Goal: Ask a question

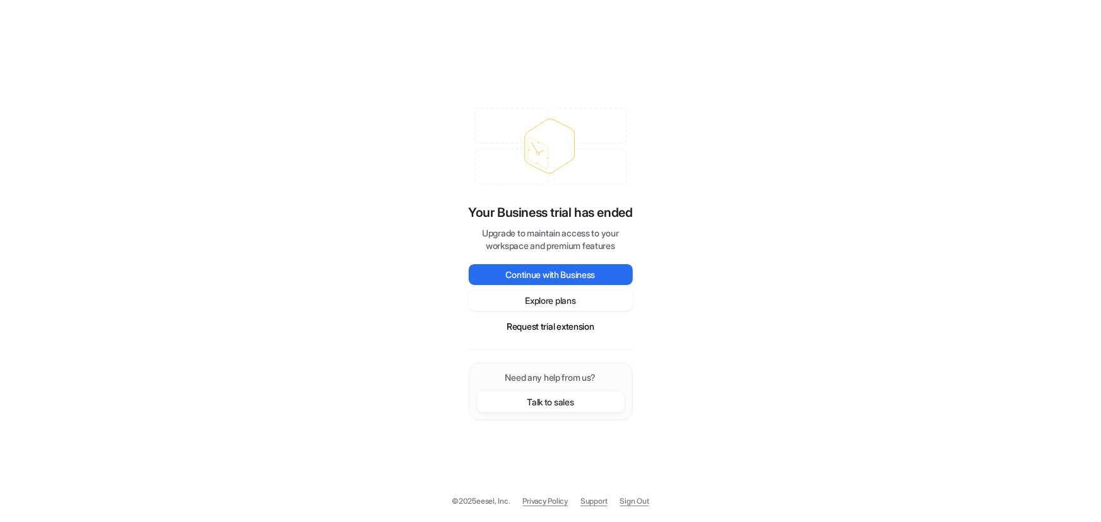
click at [726, 280] on div "Your Business trial has ended Upgrade to maintain access to your workspace and …" at bounding box center [550, 261] width 1101 height 522
click at [571, 396] on button "Talk to sales" at bounding box center [551, 402] width 148 height 21
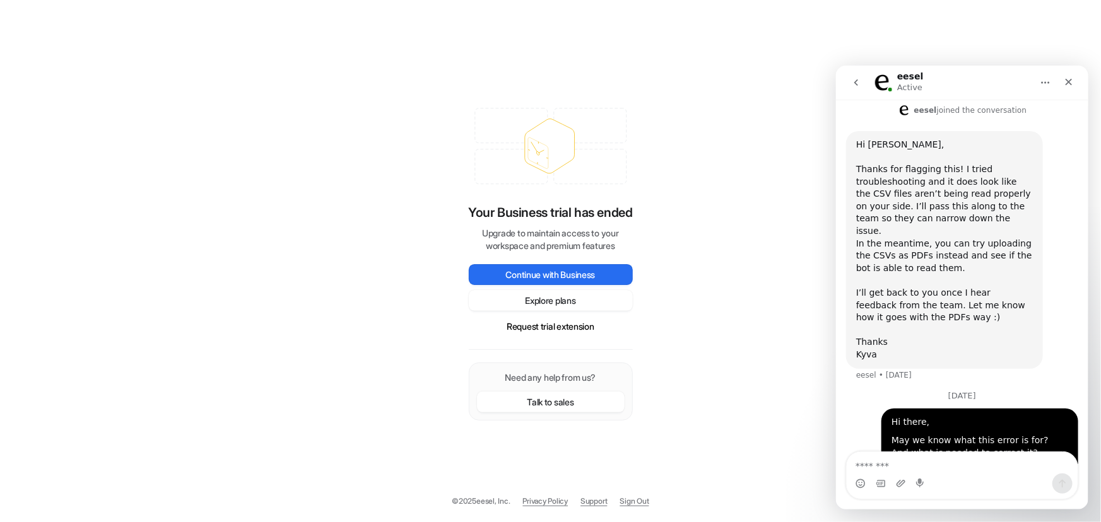
scroll to position [450, 0]
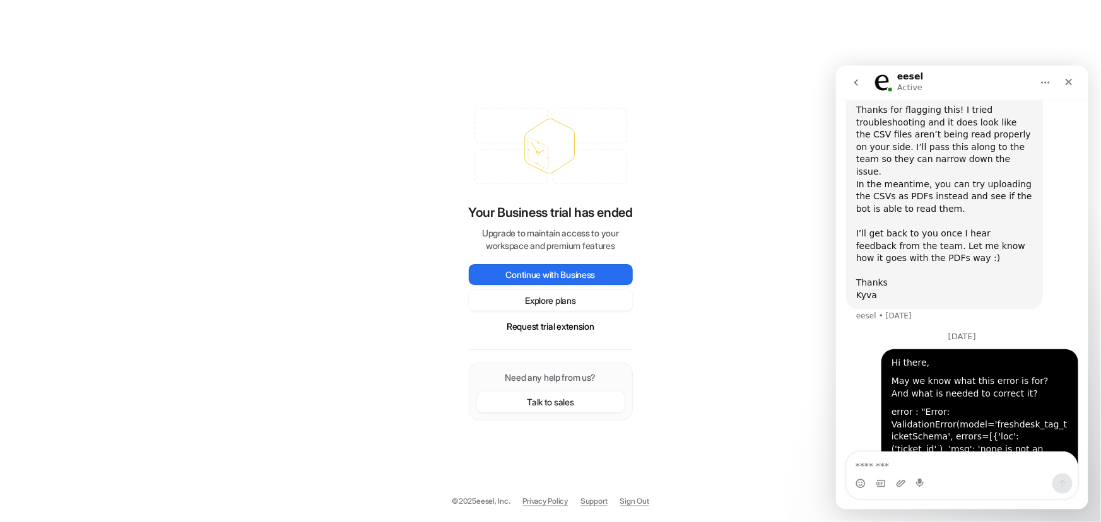
click at [898, 469] on textarea "Message…" at bounding box center [961, 462] width 231 height 21
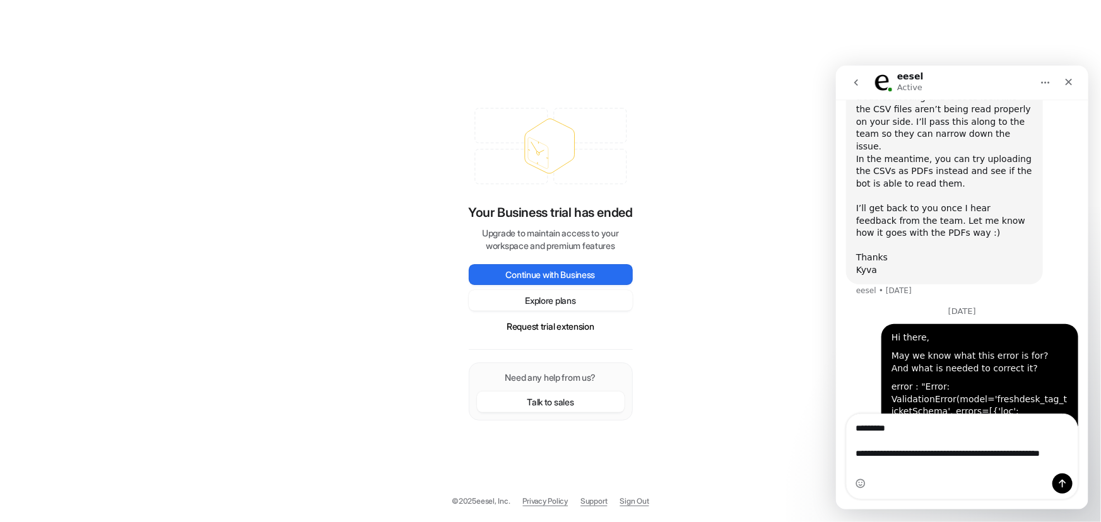
scroll to position [488, 0]
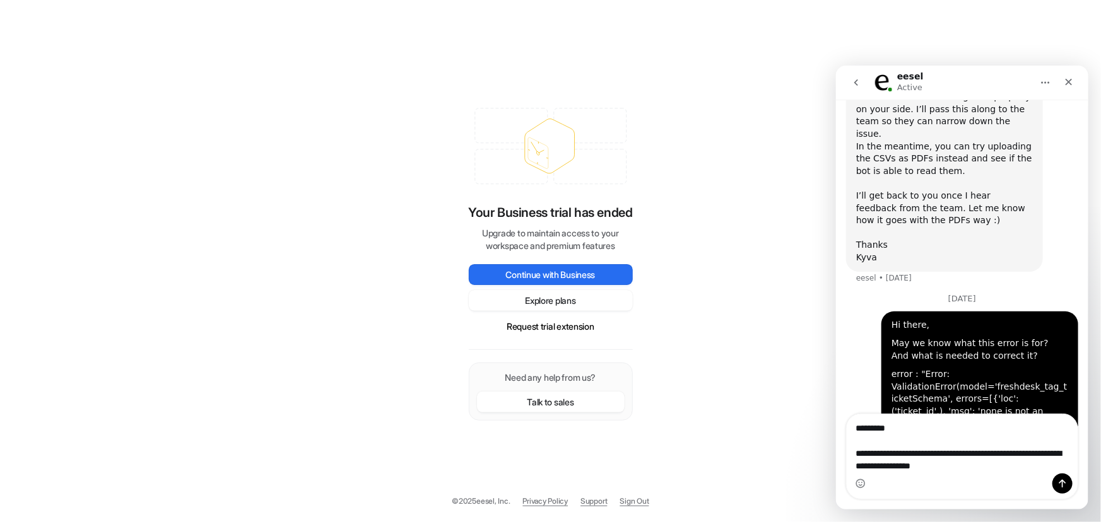
type textarea "**********"
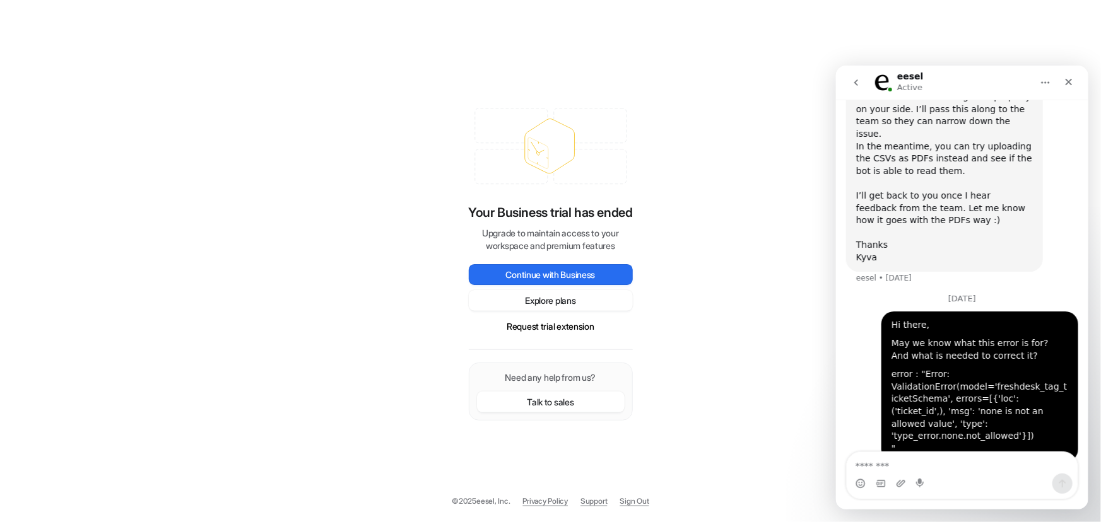
scroll to position [519, 0]
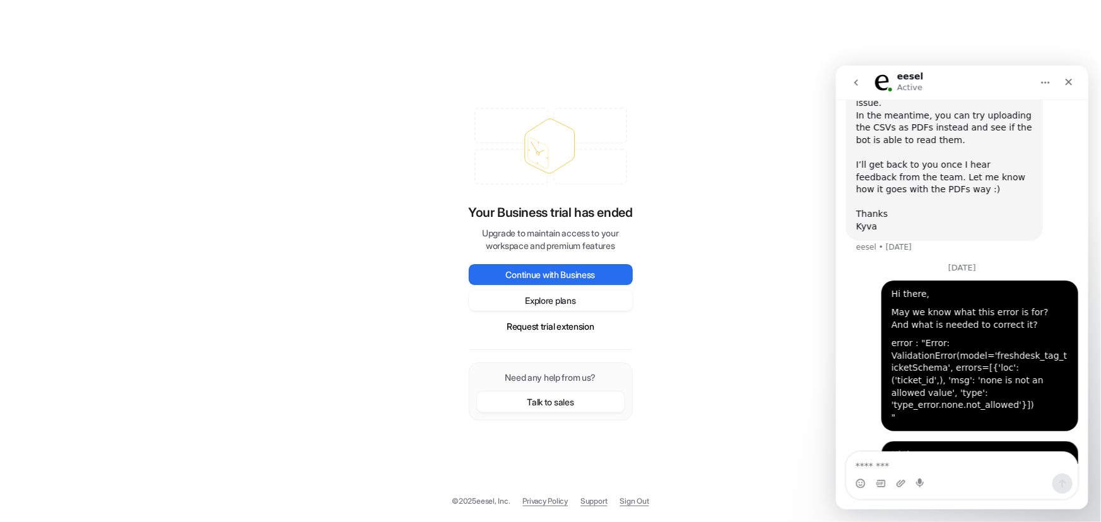
click at [235, 192] on div "Your Business trial has ended Upgrade to maintain access to your workspace and …" at bounding box center [550, 261] width 1101 height 522
click at [1043, 74] on button "Home" at bounding box center [1045, 82] width 24 height 24
click at [858, 83] on icon "go back" at bounding box center [855, 82] width 10 height 10
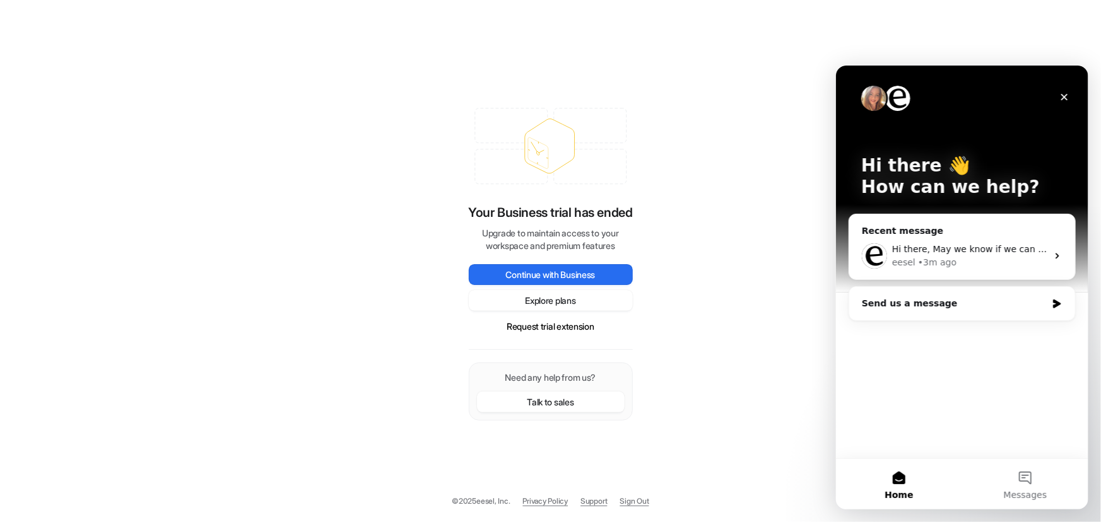
scroll to position [0, 0]
click at [761, 303] on div "Your Business trial has ended Upgrade to maintain access to your workspace and …" at bounding box center [550, 261] width 1101 height 522
